Goal: Book appointment/travel/reservation

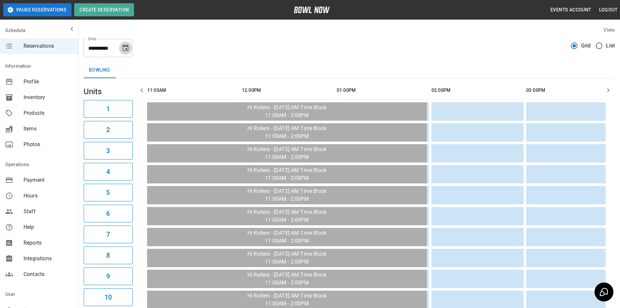
click at [125, 48] on icon "Choose date, selected date is Oct 1, 2025" at bounding box center [126, 48] width 8 height 8
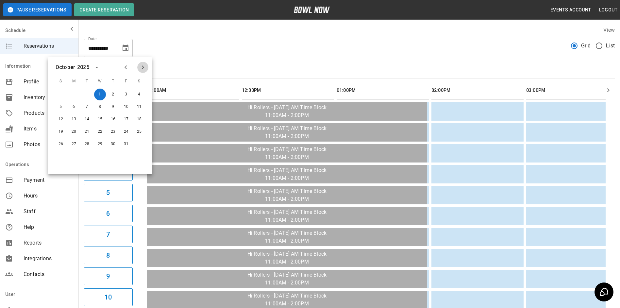
click at [142, 66] on icon "Next month" at bounding box center [143, 67] width 2 height 4
click at [125, 65] on icon "Previous month" at bounding box center [126, 67] width 8 height 8
click at [139, 105] on button "8" at bounding box center [139, 107] width 12 height 12
type input "**********"
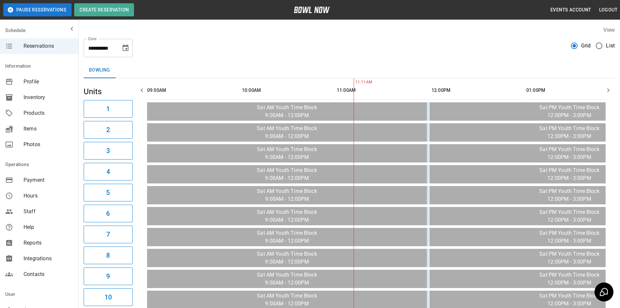
scroll to position [0, 190]
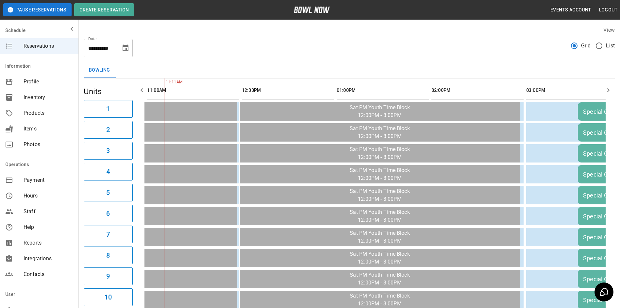
click at [609, 90] on icon "button" at bounding box center [608, 90] width 2 height 4
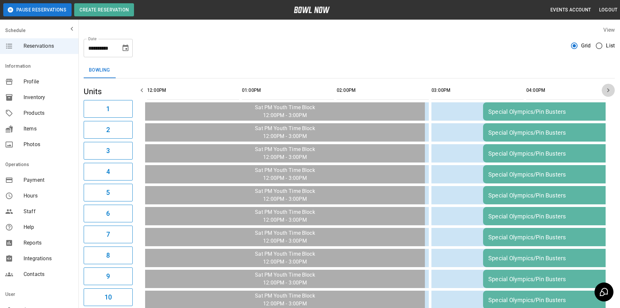
click at [609, 90] on icon "button" at bounding box center [608, 90] width 2 height 4
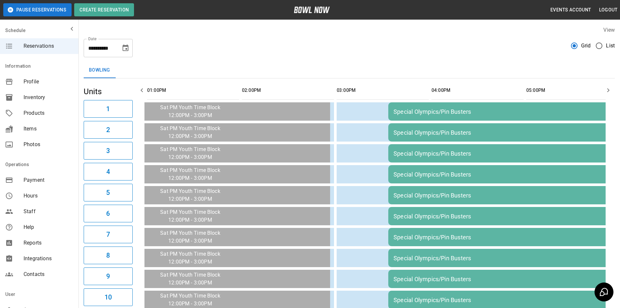
click at [609, 90] on icon "button" at bounding box center [608, 90] width 2 height 4
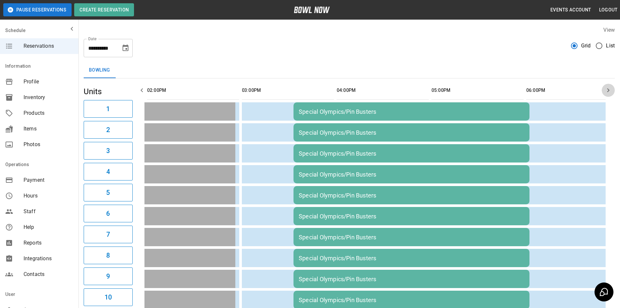
click at [609, 90] on icon "button" at bounding box center [608, 90] width 2 height 4
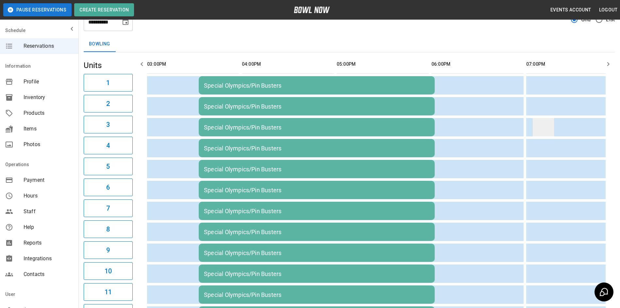
scroll to position [0, 0]
